Goal: Task Accomplishment & Management: Use online tool/utility

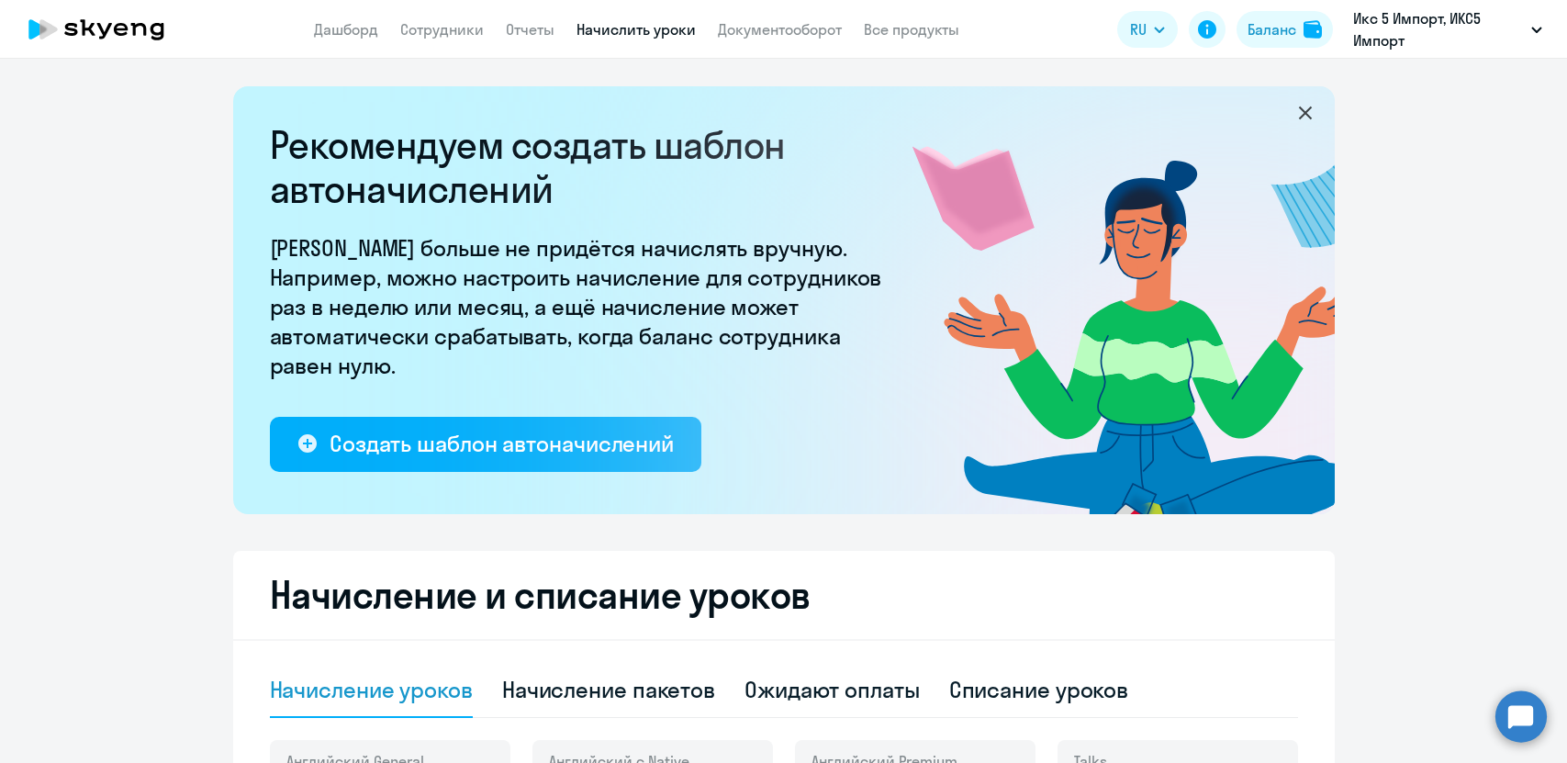
select select "10"
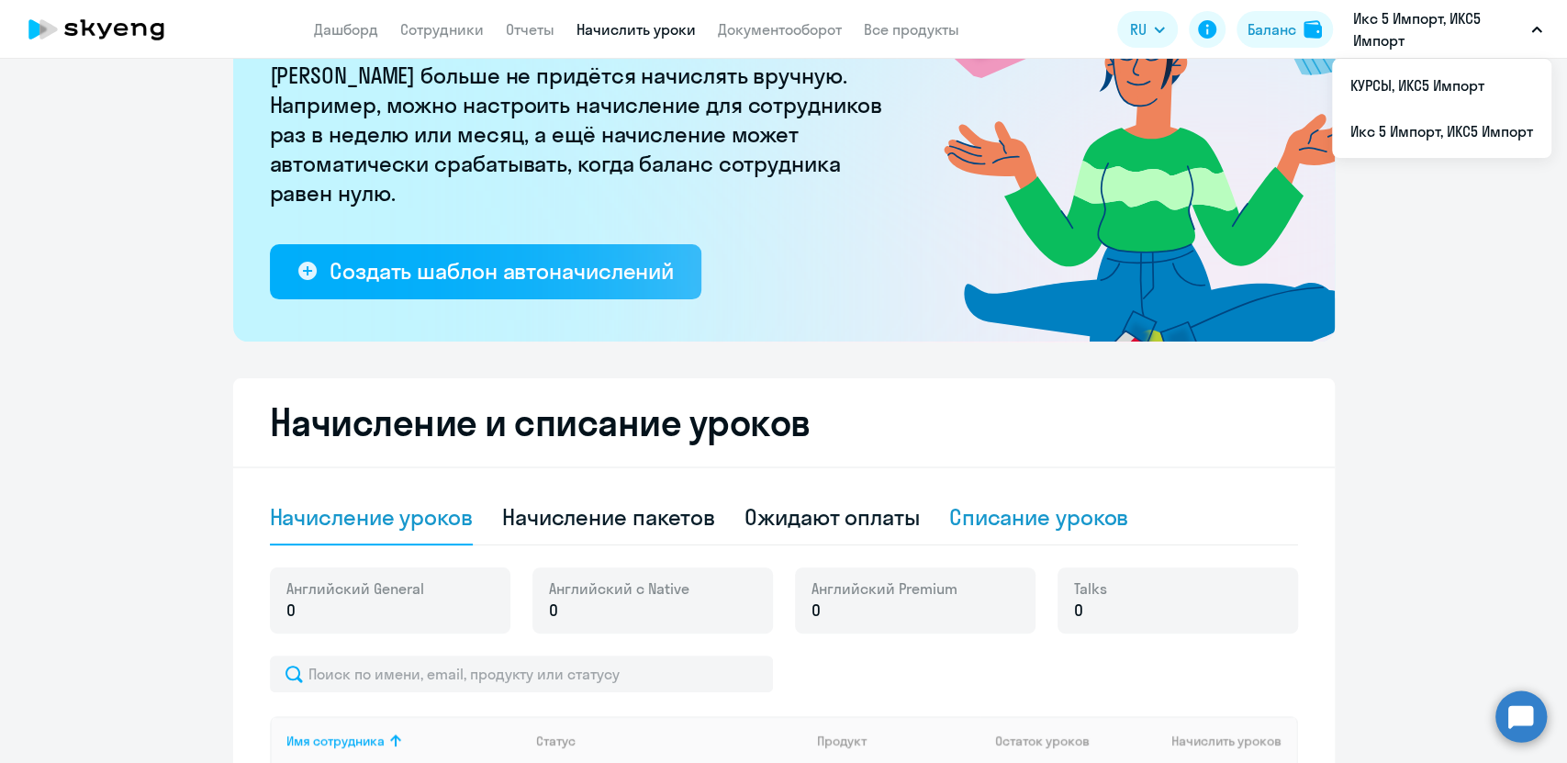
scroll to position [204, 0]
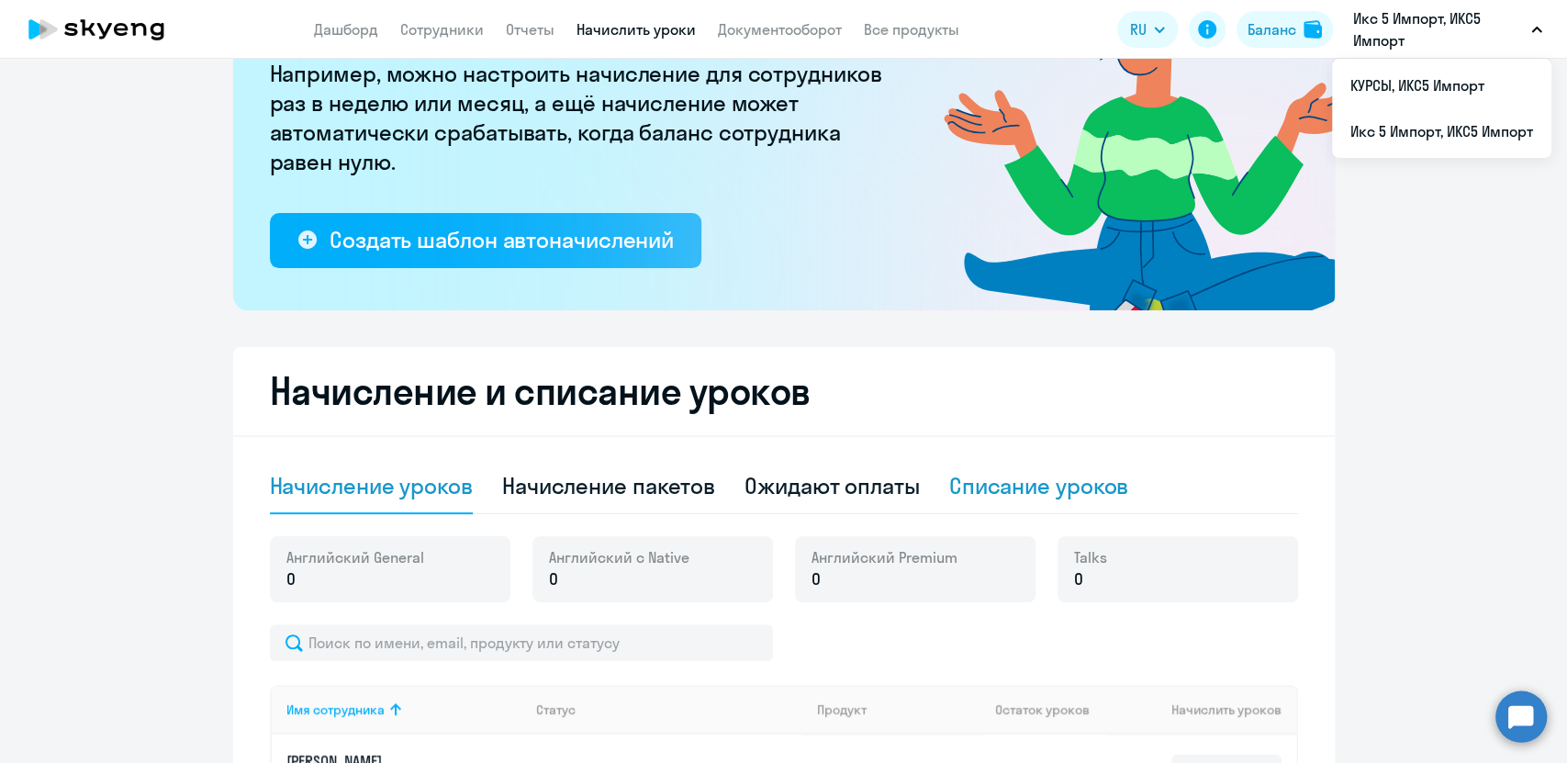
click at [955, 488] on div "Списание уроков" at bounding box center [1039, 485] width 180 height 29
select select "10"
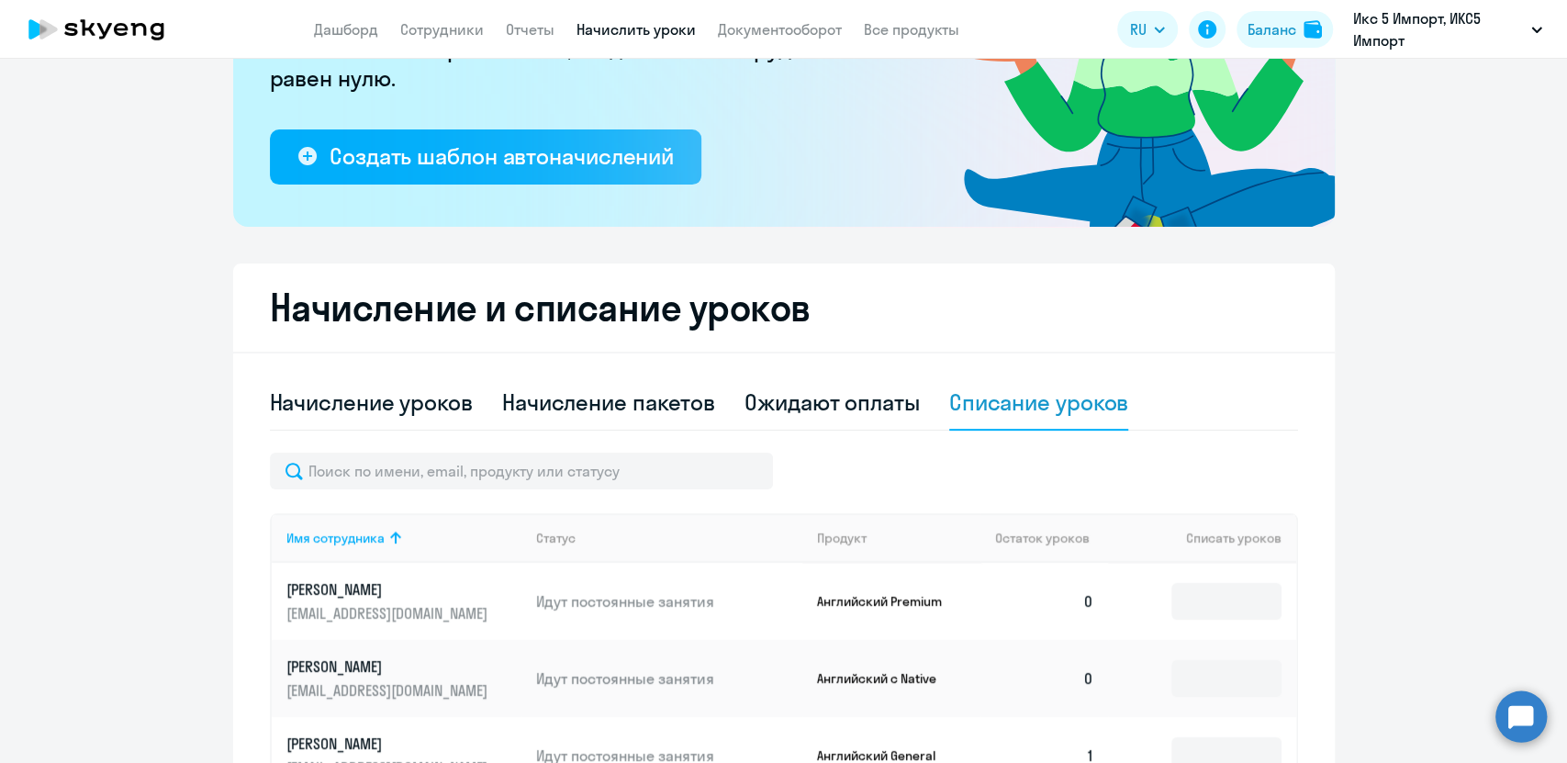
scroll to position [306, 0]
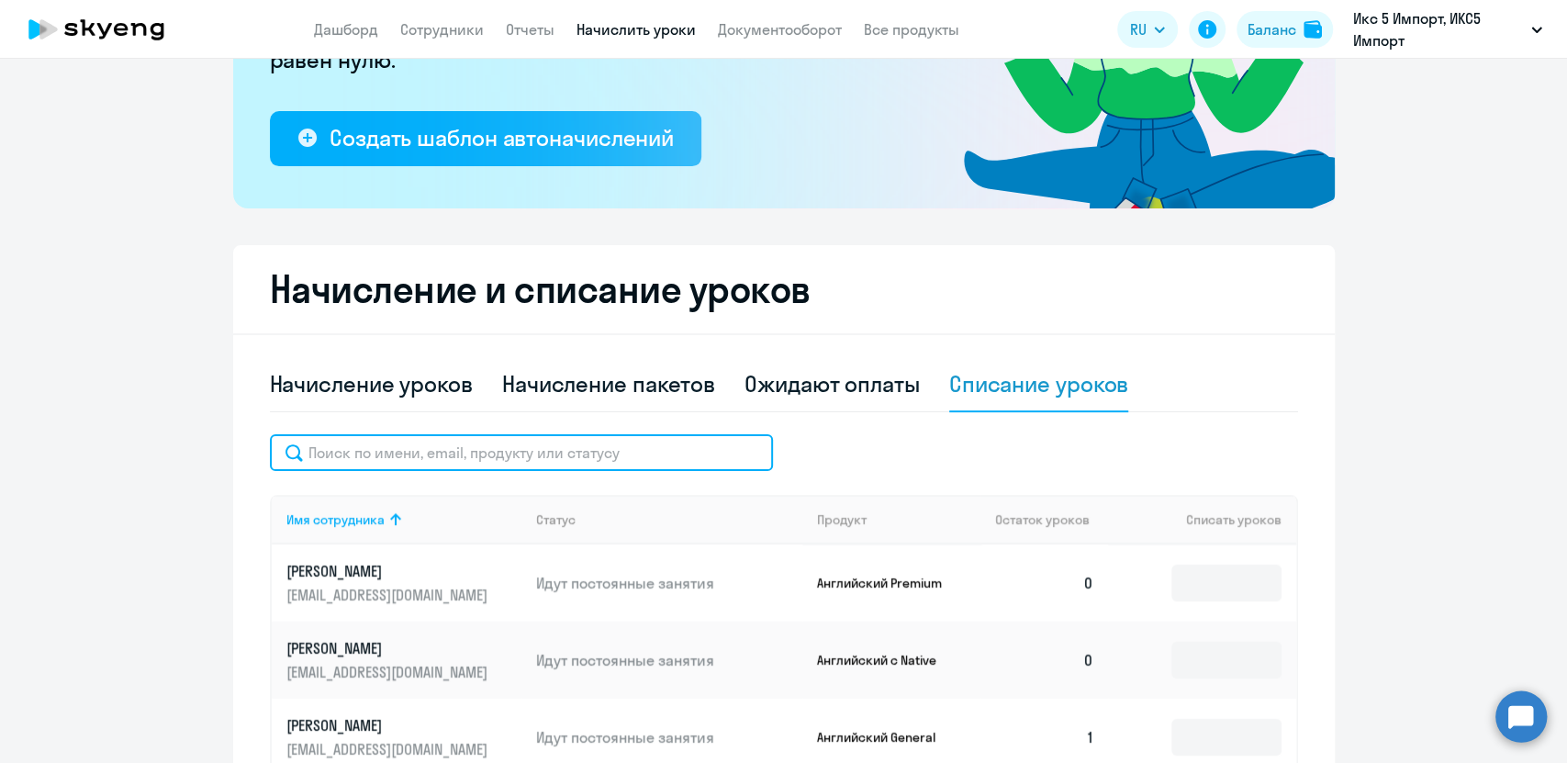
click at [367, 451] on input "text" at bounding box center [521, 452] width 503 height 37
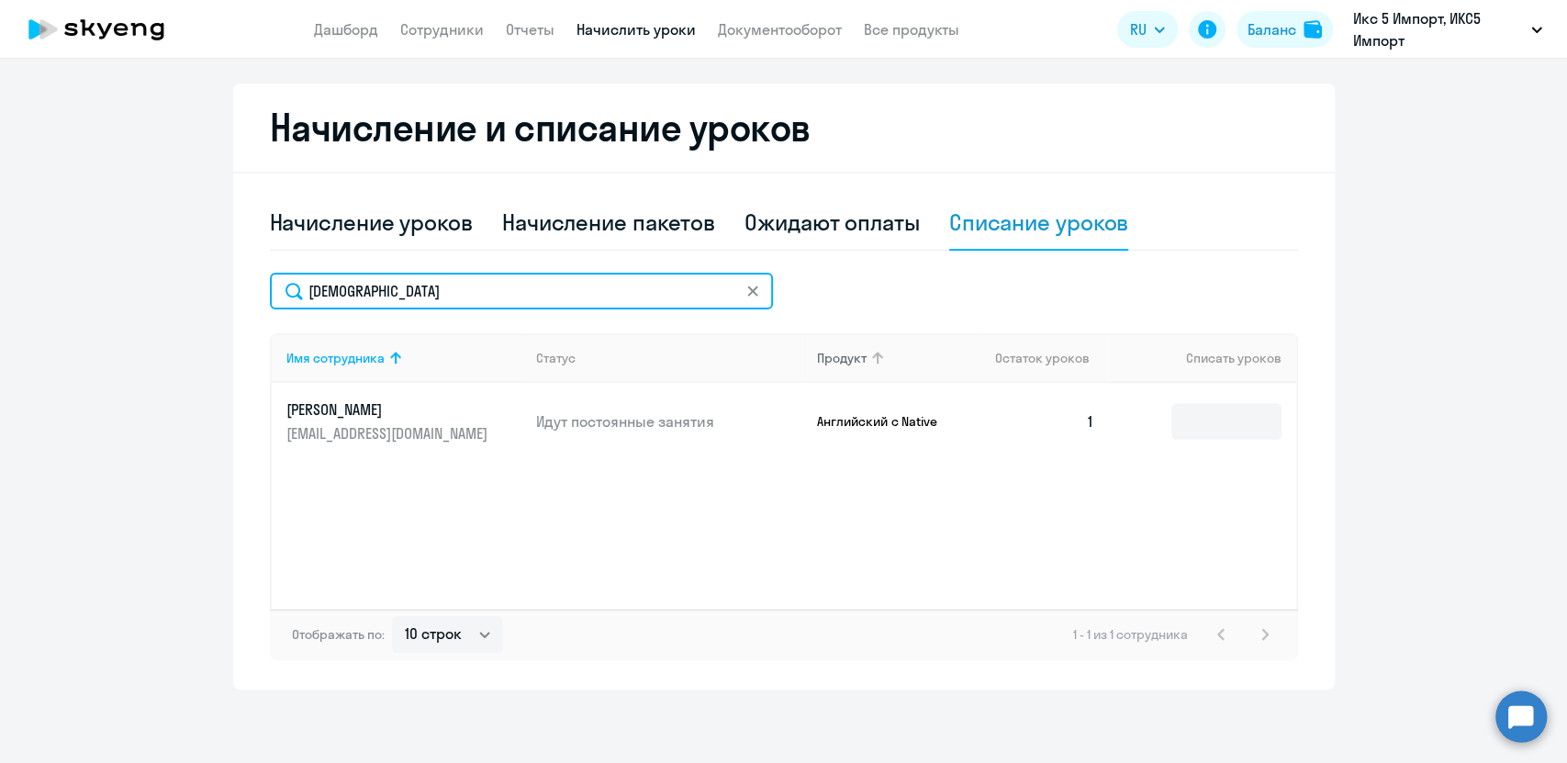
scroll to position [467, 0]
type input "[DEMOGRAPHIC_DATA]"
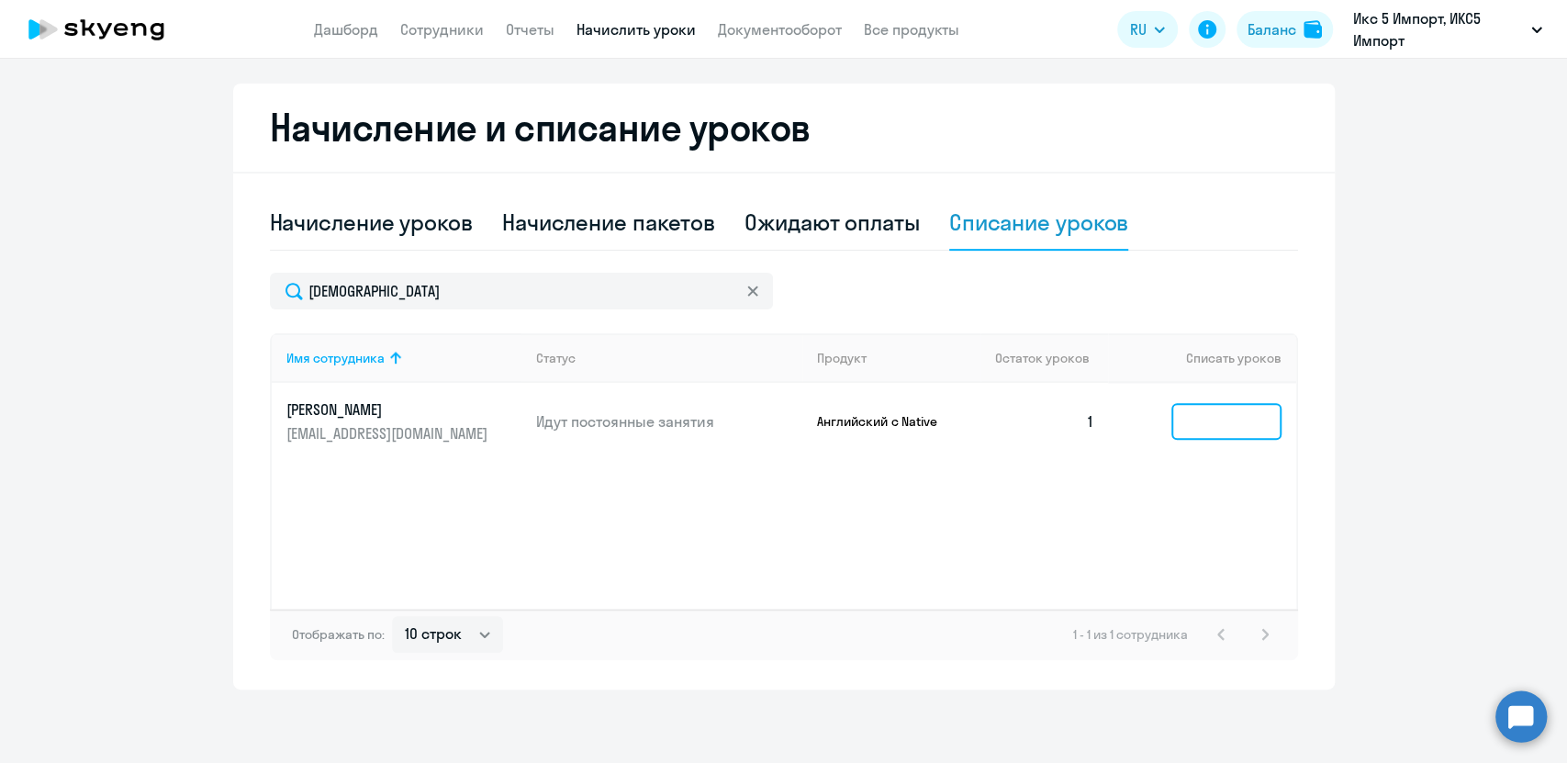
click at [1212, 419] on input at bounding box center [1226, 421] width 110 height 37
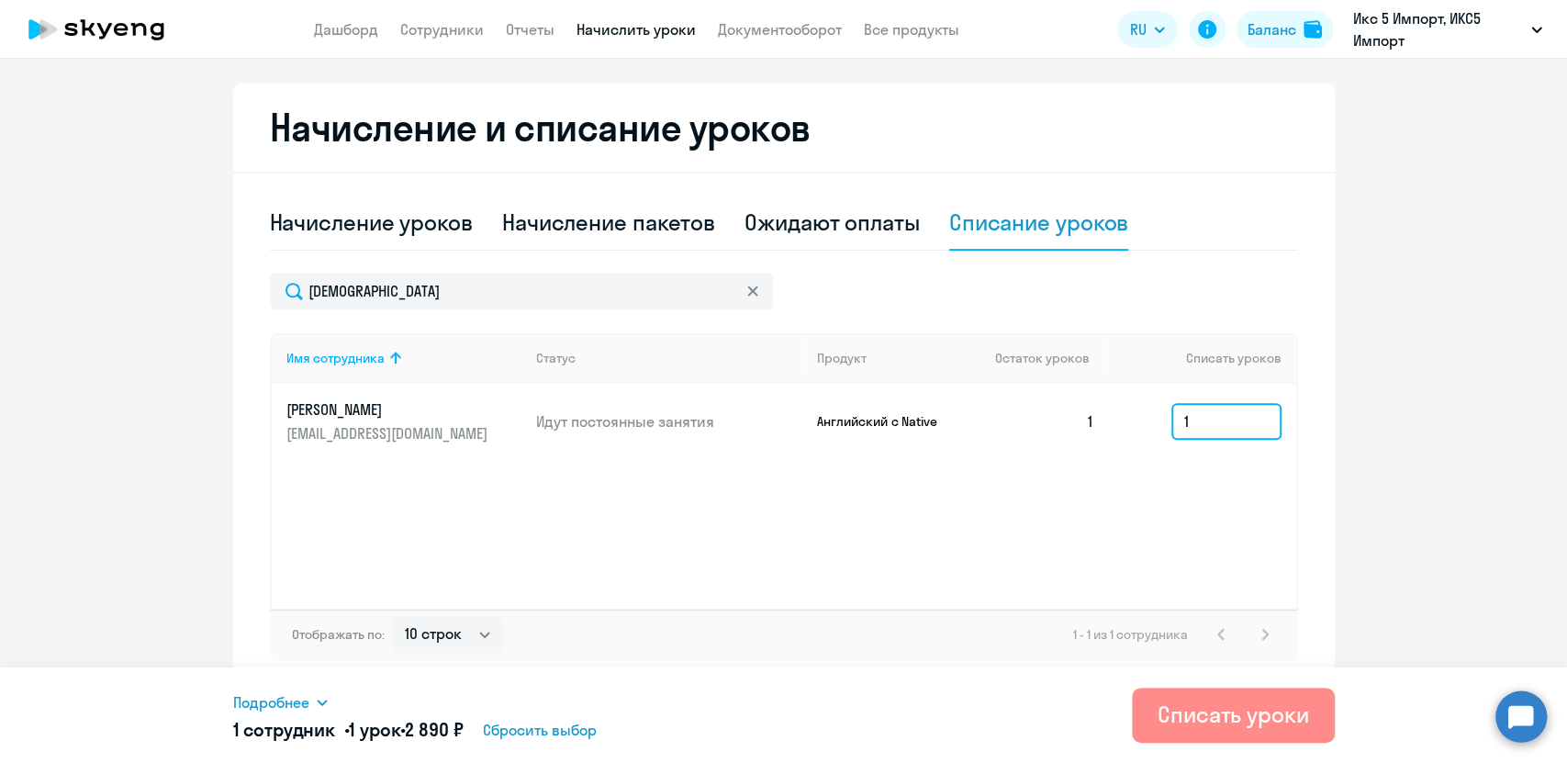
type input "1"
click at [1290, 711] on div "Списать уроки" at bounding box center [1233, 714] width 151 height 29
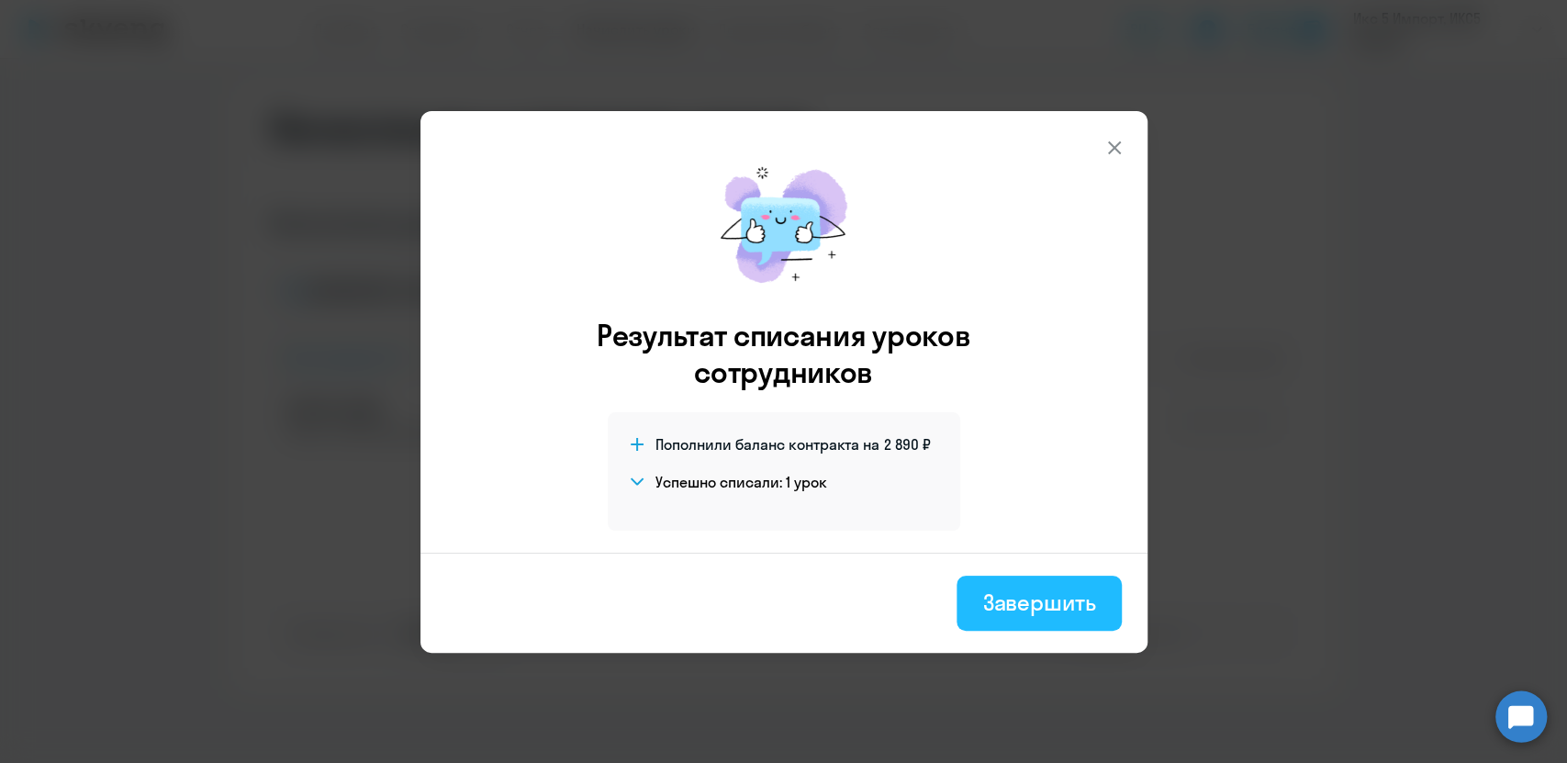
click at [1050, 594] on div "Завершить" at bounding box center [1038, 602] width 113 height 29
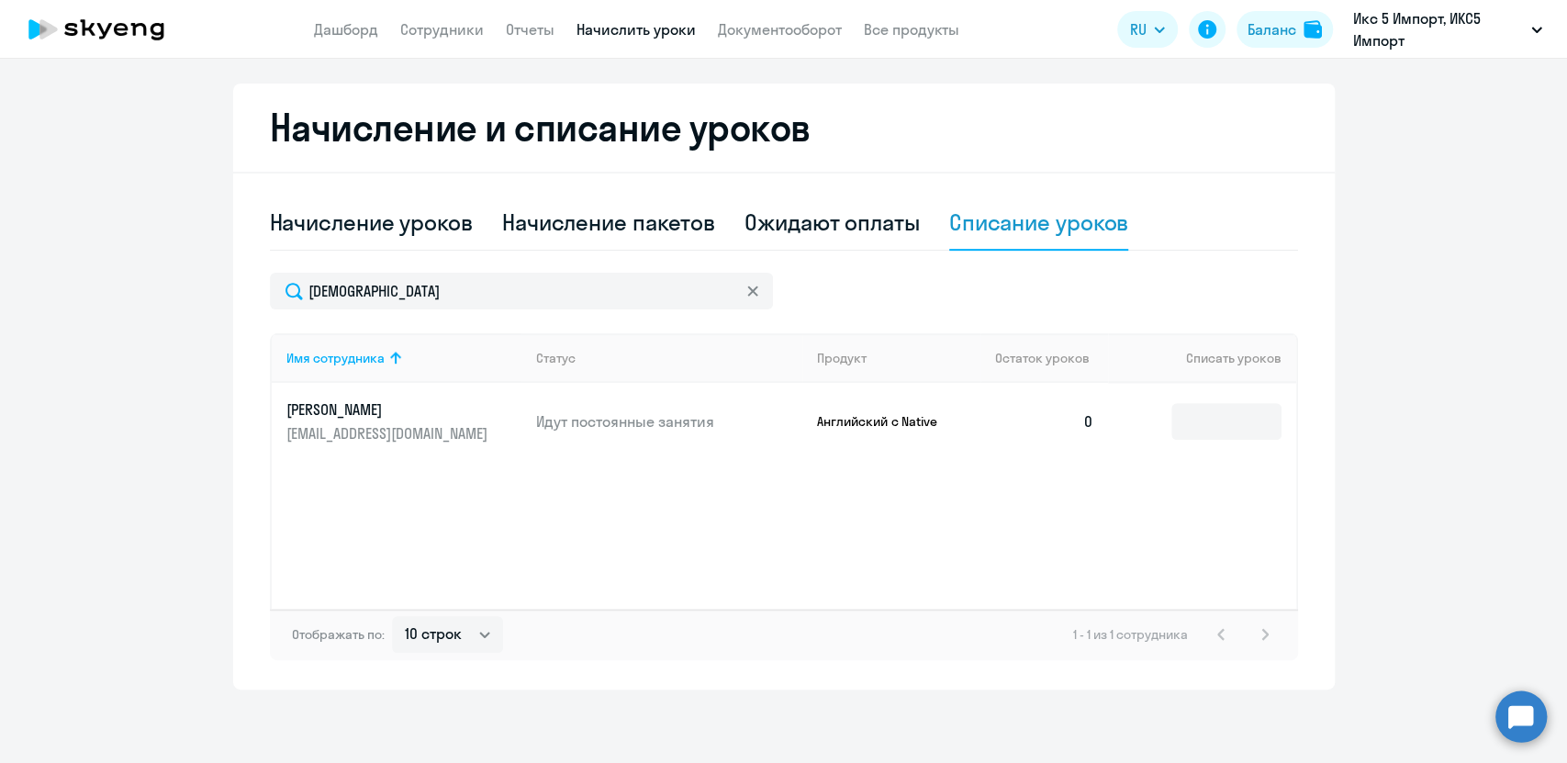
click at [1360, 206] on ng-component "Рекомендуем создать шаблон автоначислений Уроки больше не придётся начислять вр…" at bounding box center [783, 154] width 1567 height 1070
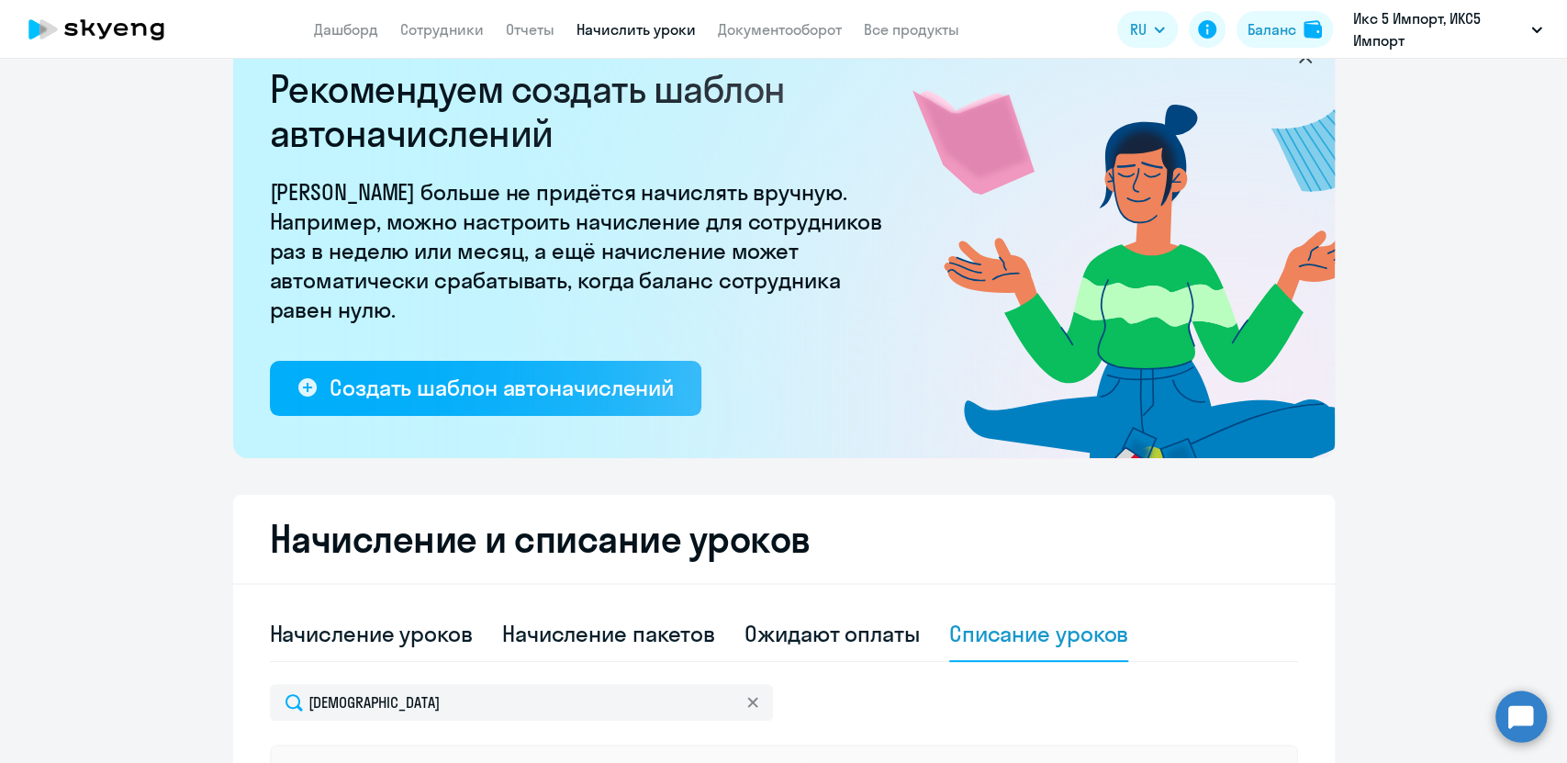
scroll to position [0, 0]
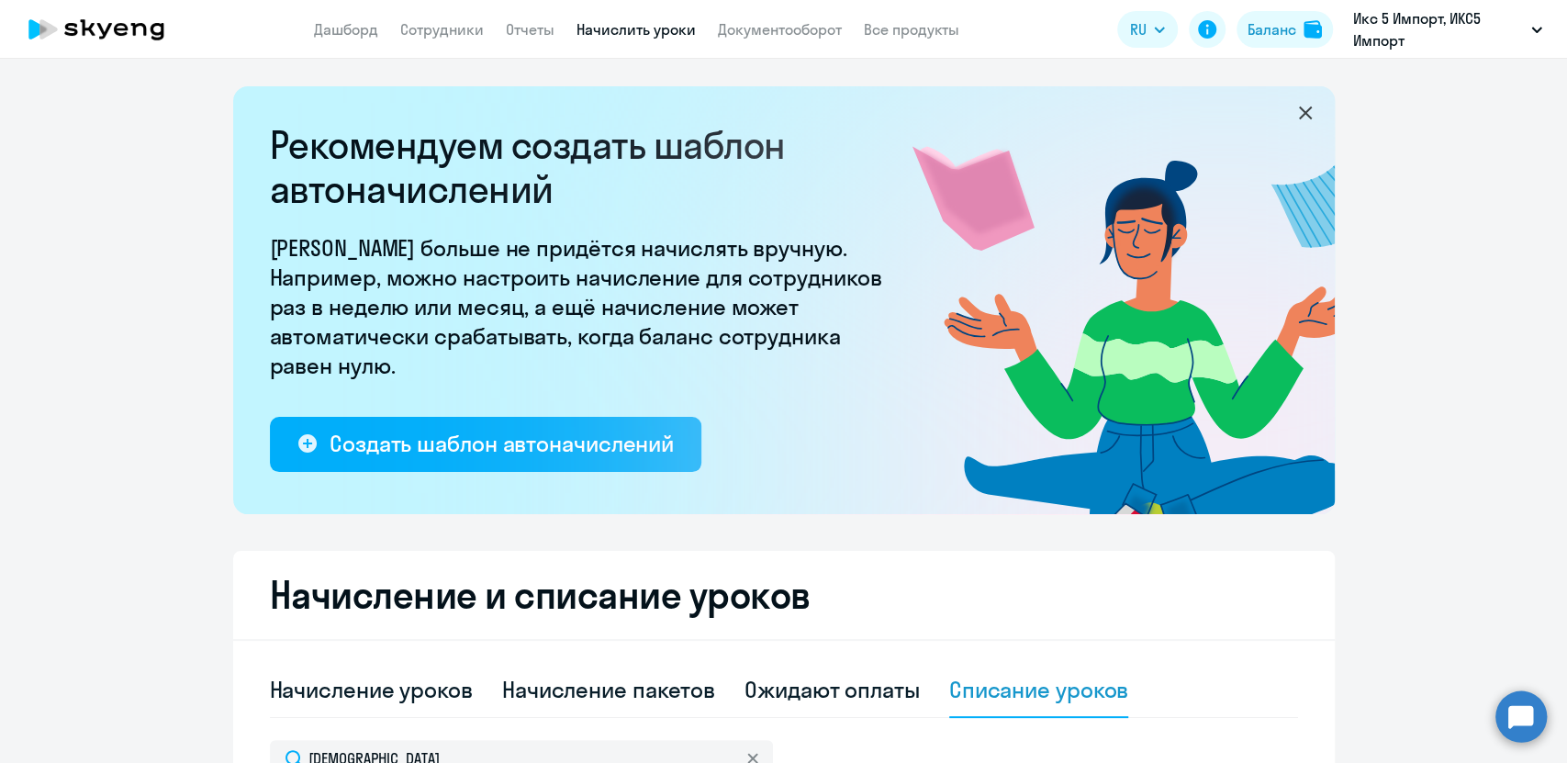
drag, startPoint x: 1430, startPoint y: 547, endPoint x: 1402, endPoint y: 552, distance: 28.8
click at [1430, 547] on ng-component "Рекомендуем создать шаблон автоначислений Уроки больше не придётся начислять вр…" at bounding box center [783, 621] width 1567 height 1070
